Goal: Navigation & Orientation: Find specific page/section

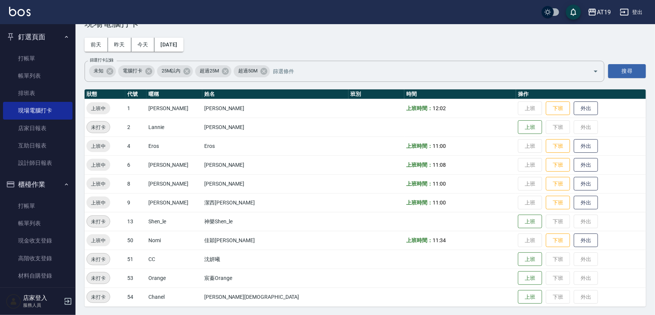
scroll to position [137, 0]
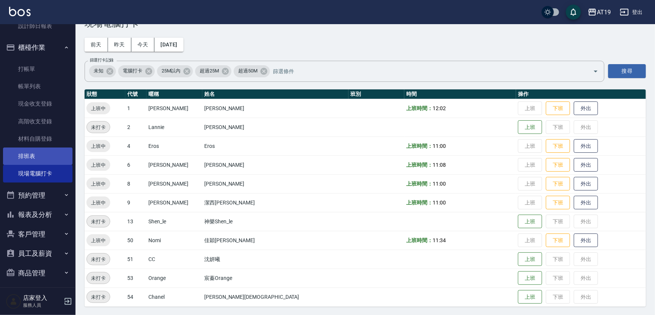
click at [38, 156] on link "排班表" at bounding box center [37, 156] width 69 height 17
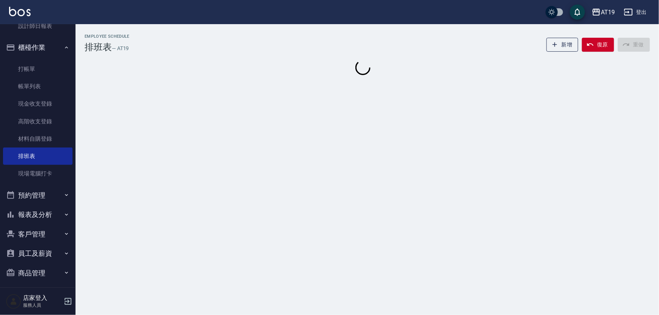
click at [49, 47] on button "櫃檯作業" at bounding box center [37, 48] width 69 height 20
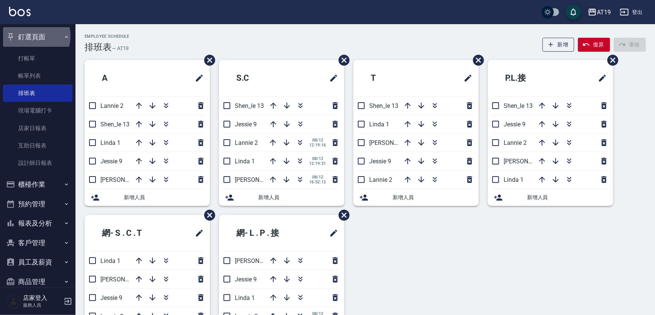
click at [34, 36] on button "釘選頁面" at bounding box center [37, 37] width 69 height 20
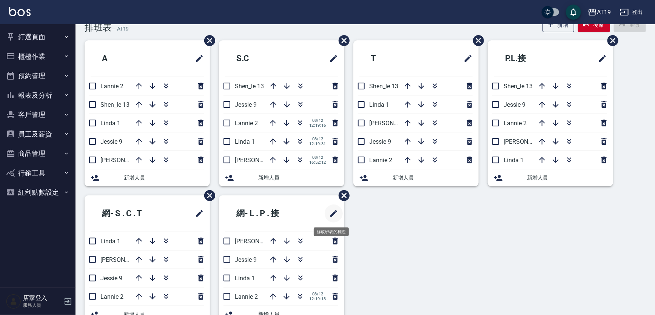
scroll to position [39, 0]
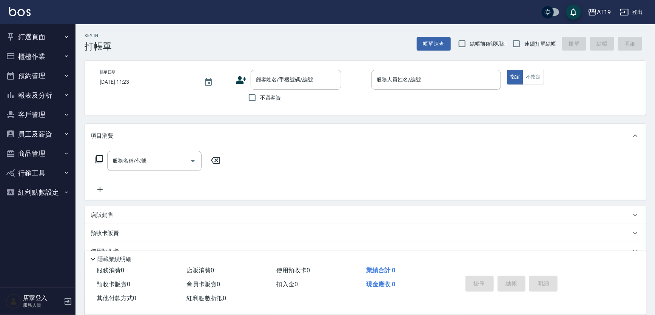
click at [344, 162] on div "服務名稱/代號 服務名稱/代號" at bounding box center [366, 174] width 562 height 52
